Goal: Task Accomplishment & Management: Manage account settings

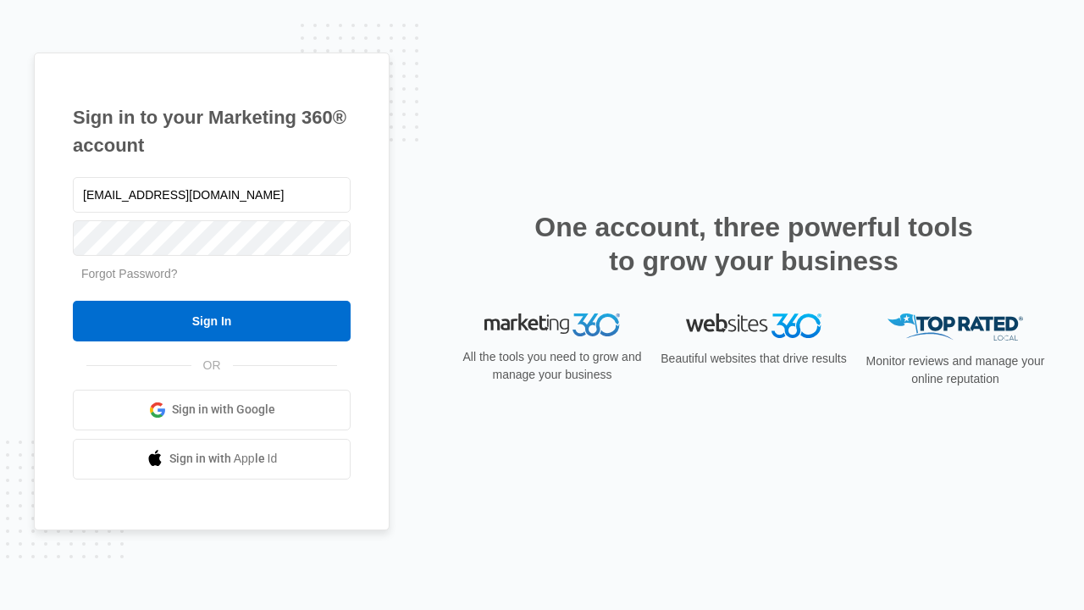
type input "[EMAIL_ADDRESS][DOMAIN_NAME]"
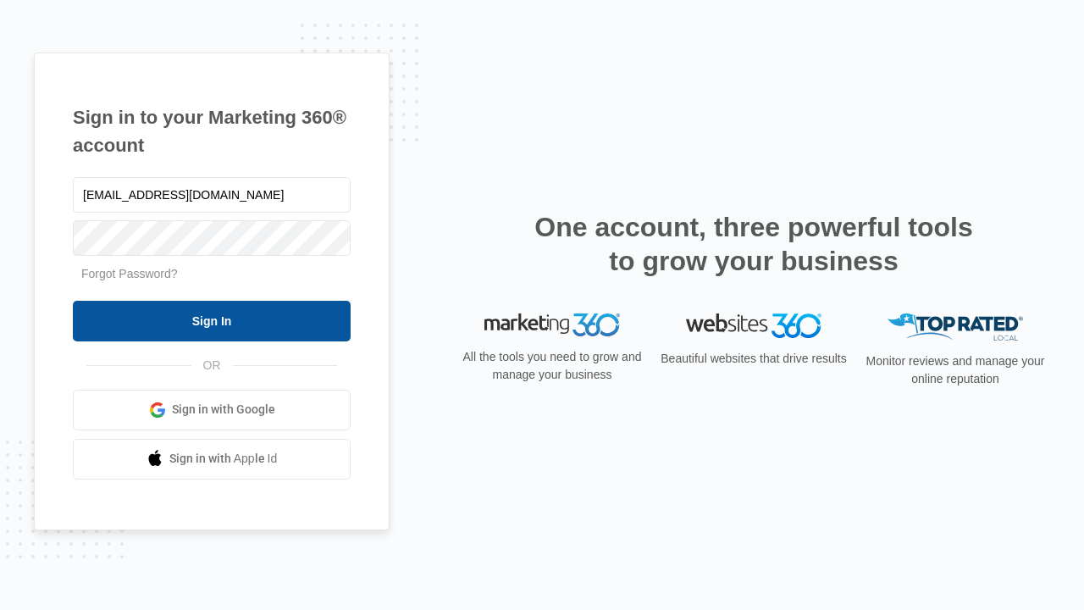
click at [212, 320] on input "Sign In" at bounding box center [212, 321] width 278 height 41
